Goal: Information Seeking & Learning: Learn about a topic

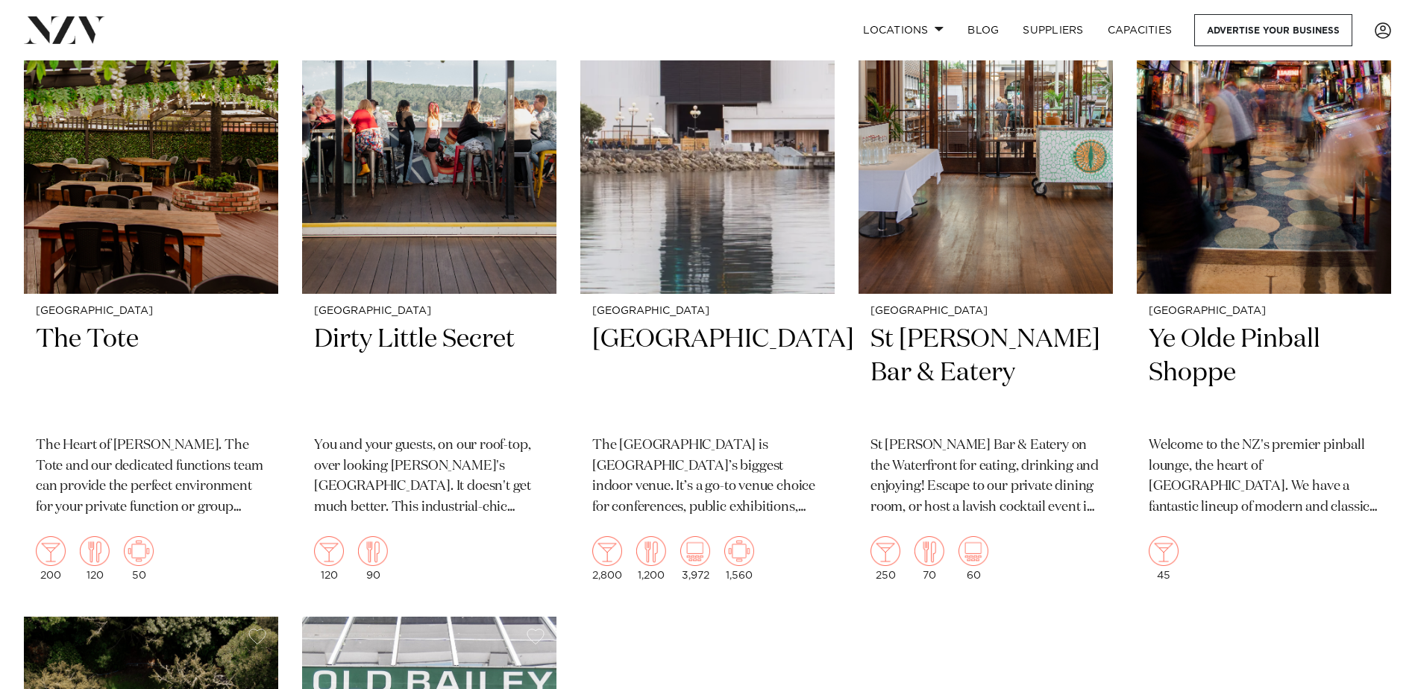
scroll to position [4662, 0]
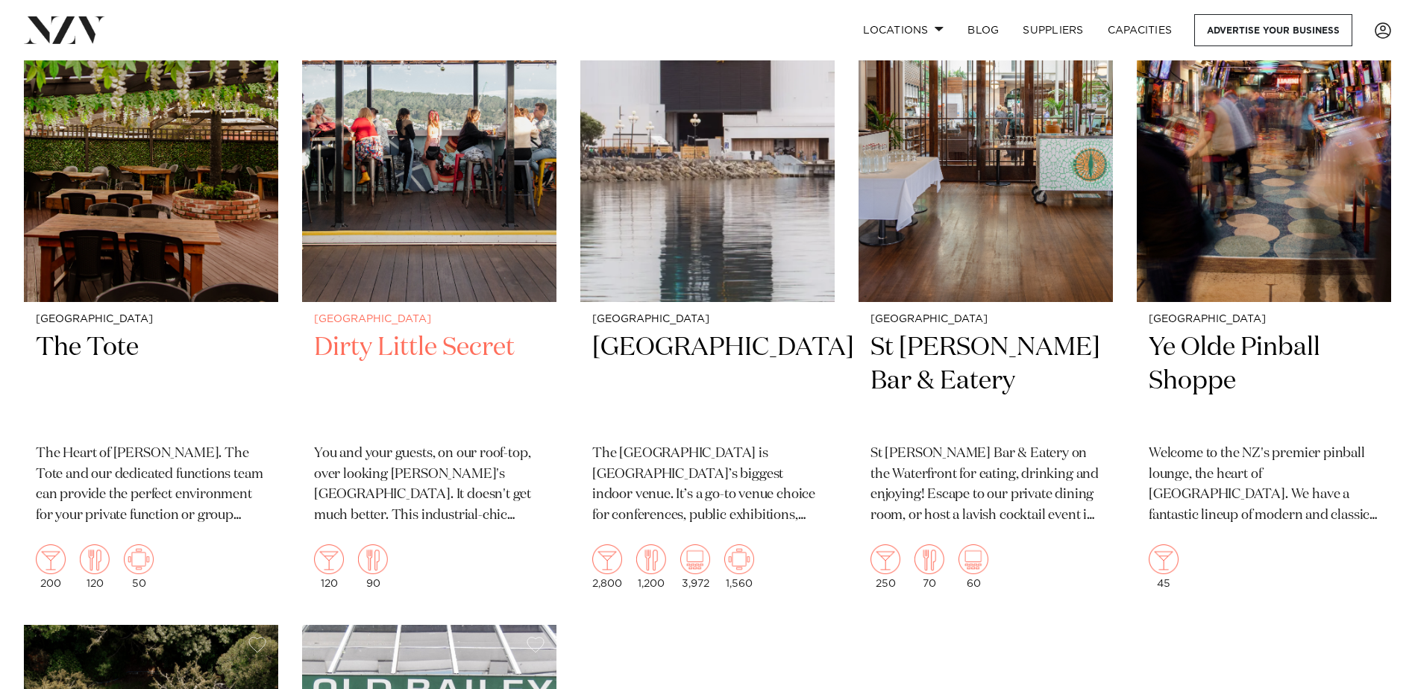
click at [421, 348] on h2 "Dirty Little Secret" at bounding box center [429, 381] width 230 height 101
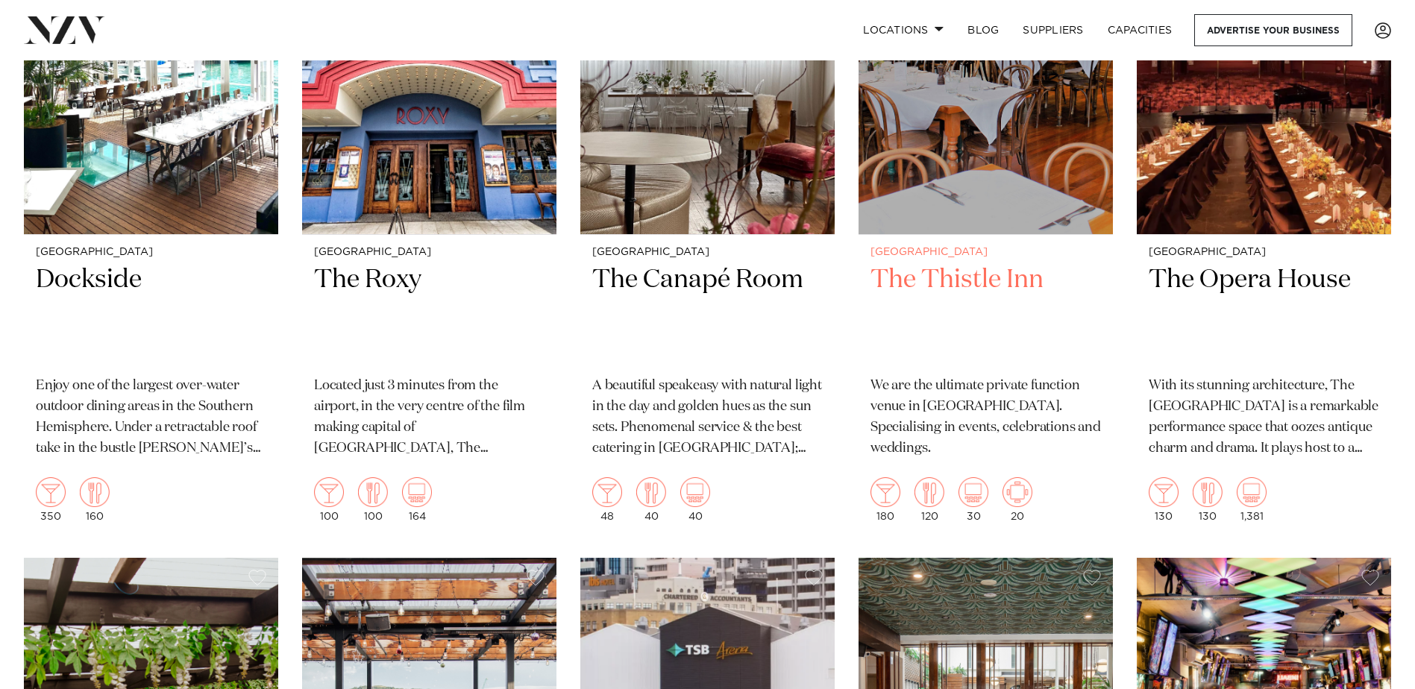
scroll to position [3270, 0]
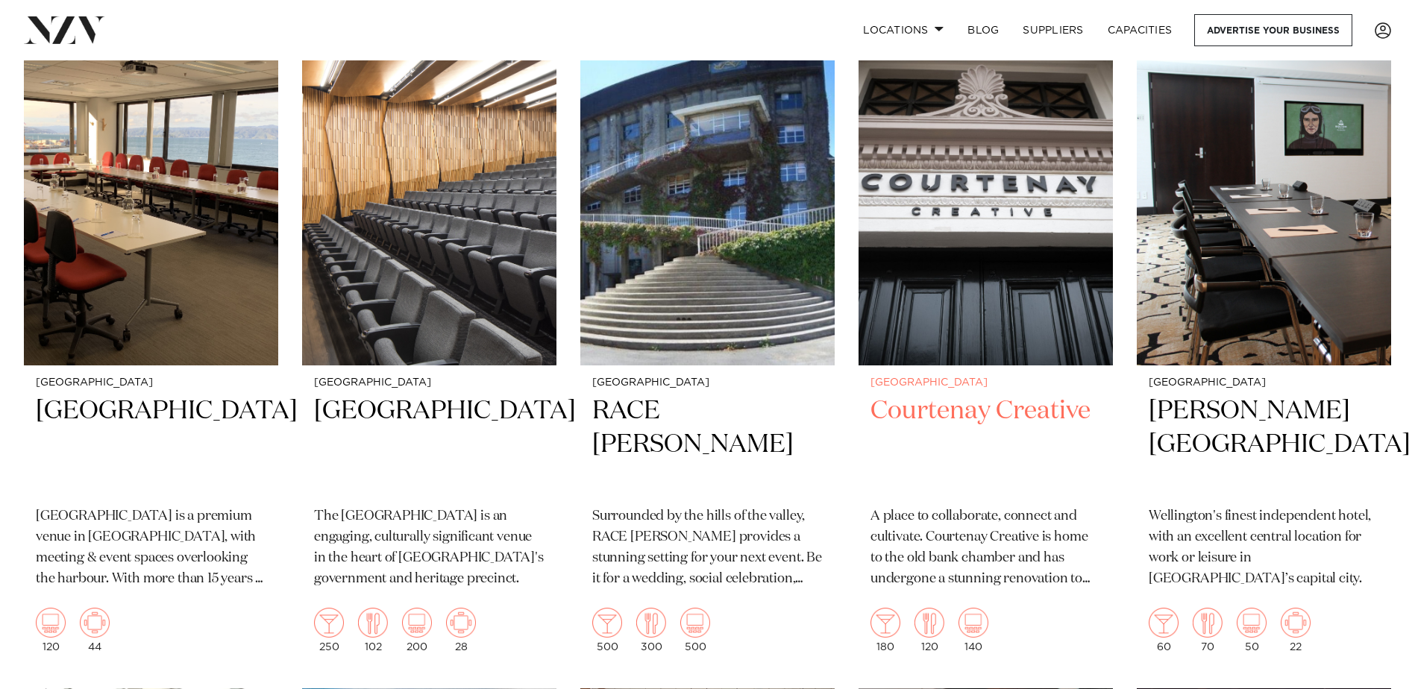
click at [951, 413] on h2 "Courtenay Creative" at bounding box center [985, 444] width 230 height 101
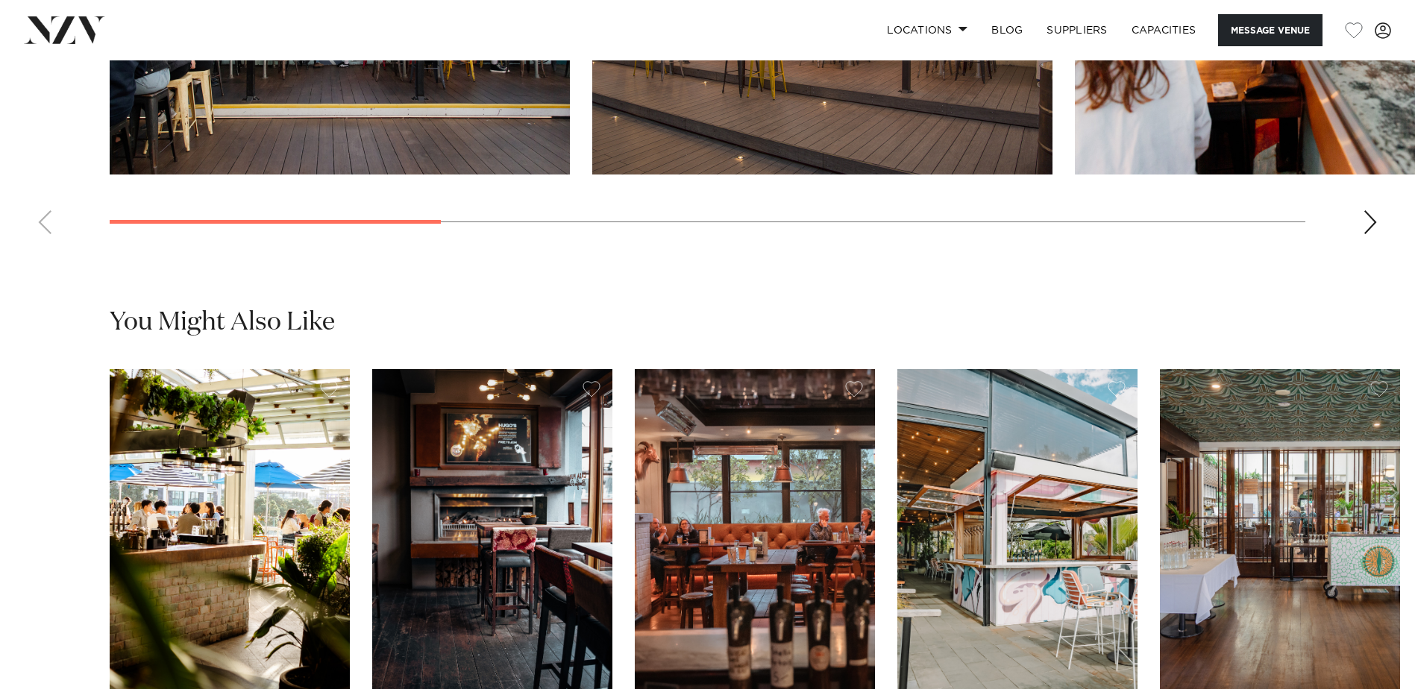
scroll to position [2187, 0]
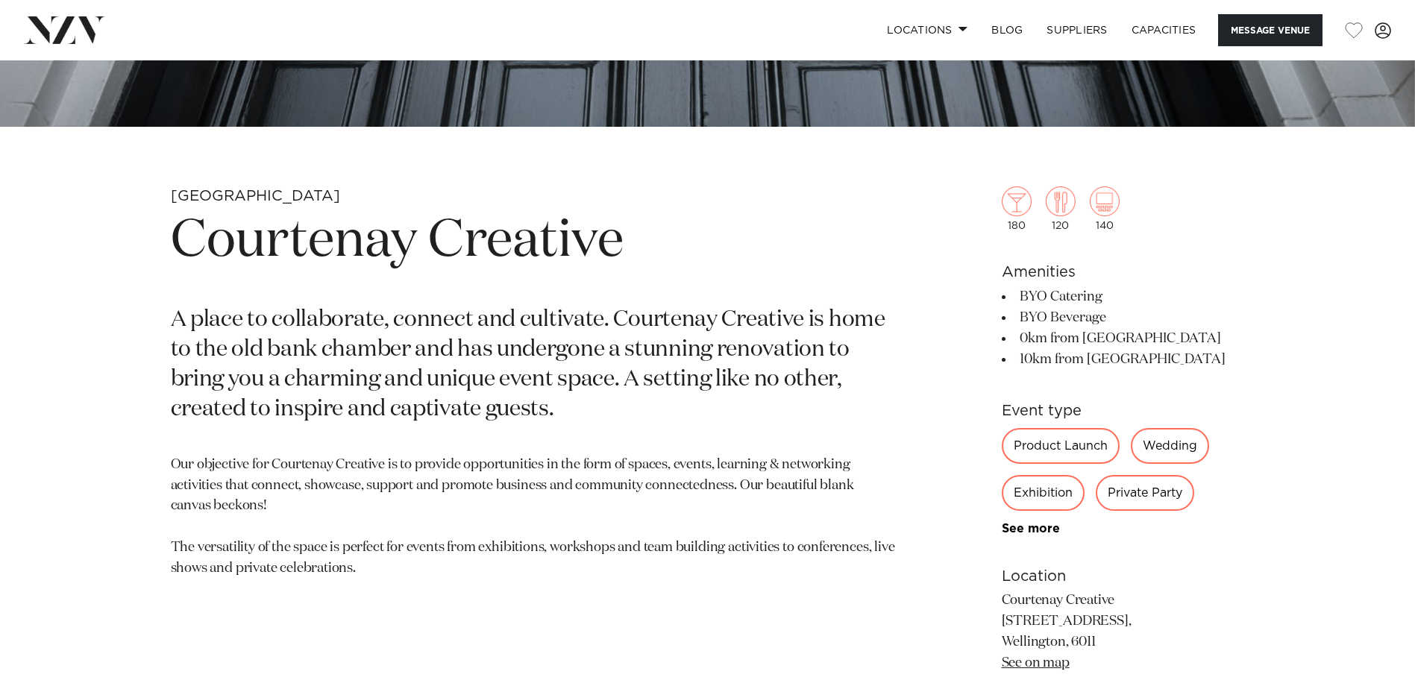
scroll to position [796, 0]
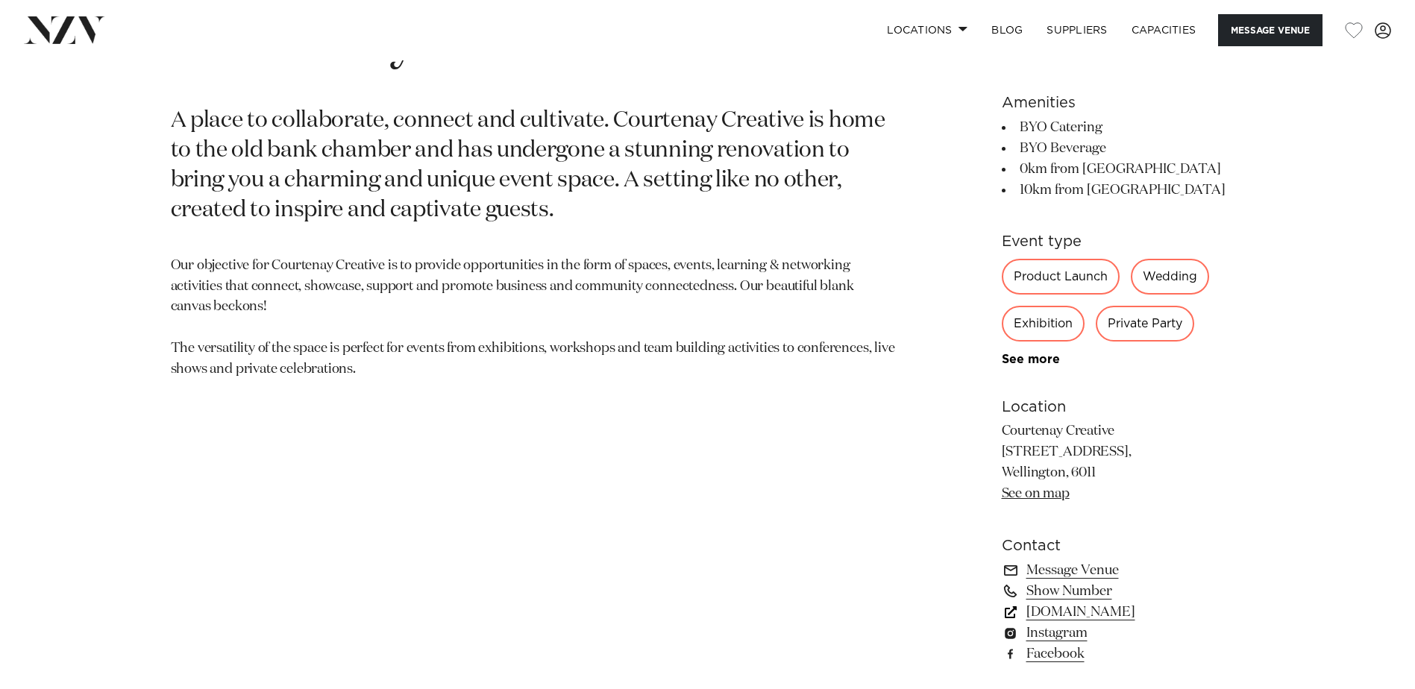
click at [1087, 612] on link "[DOMAIN_NAME]" at bounding box center [1122, 612] width 243 height 21
